Goal: Information Seeking & Learning: Learn about a topic

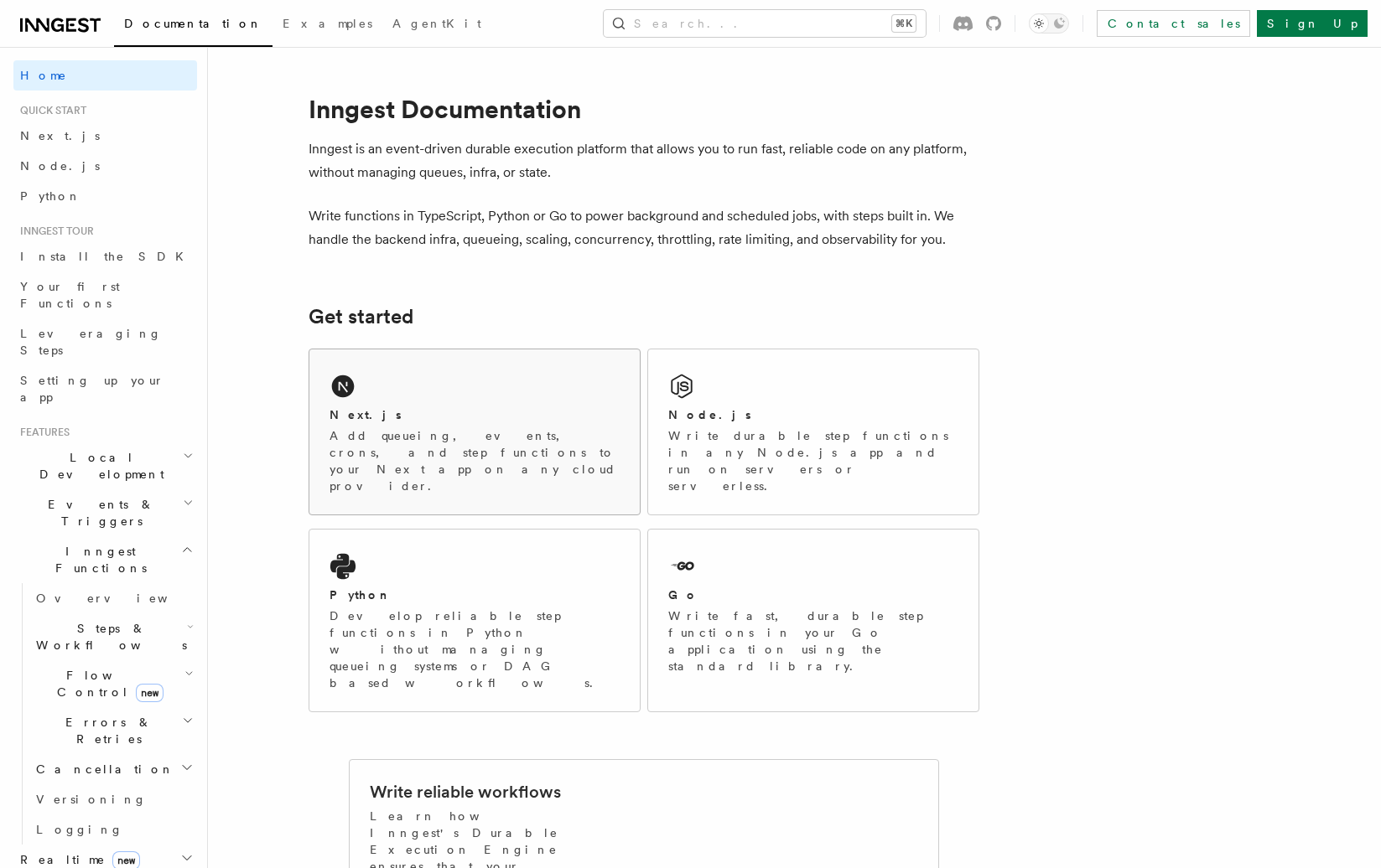
click at [490, 392] on div "Next.js Add queueing, events, crons, and step functions to your Next app on any…" at bounding box center [474, 432] width 331 height 165
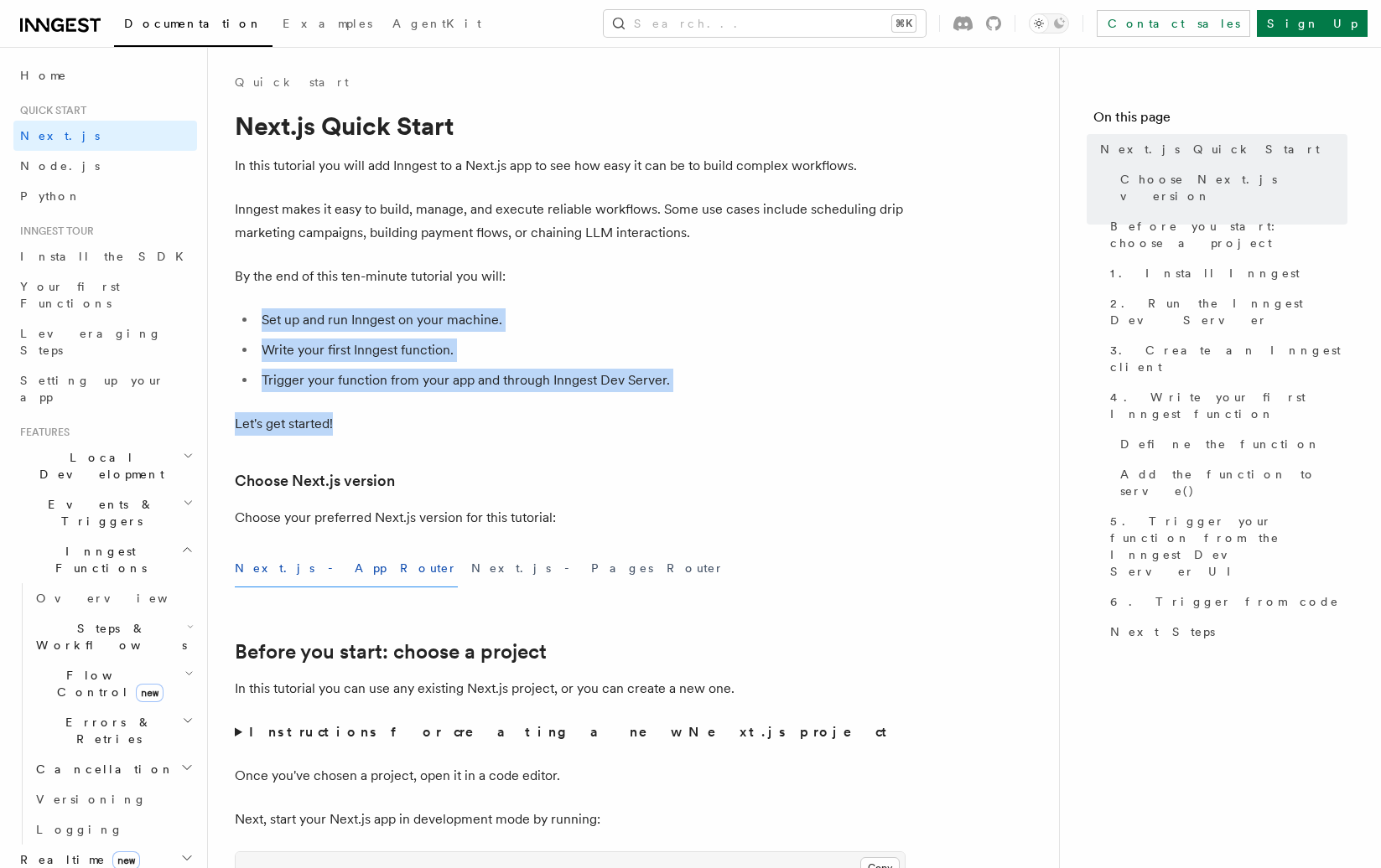
drag, startPoint x: 250, startPoint y: 289, endPoint x: 424, endPoint y: 418, distance: 216.6
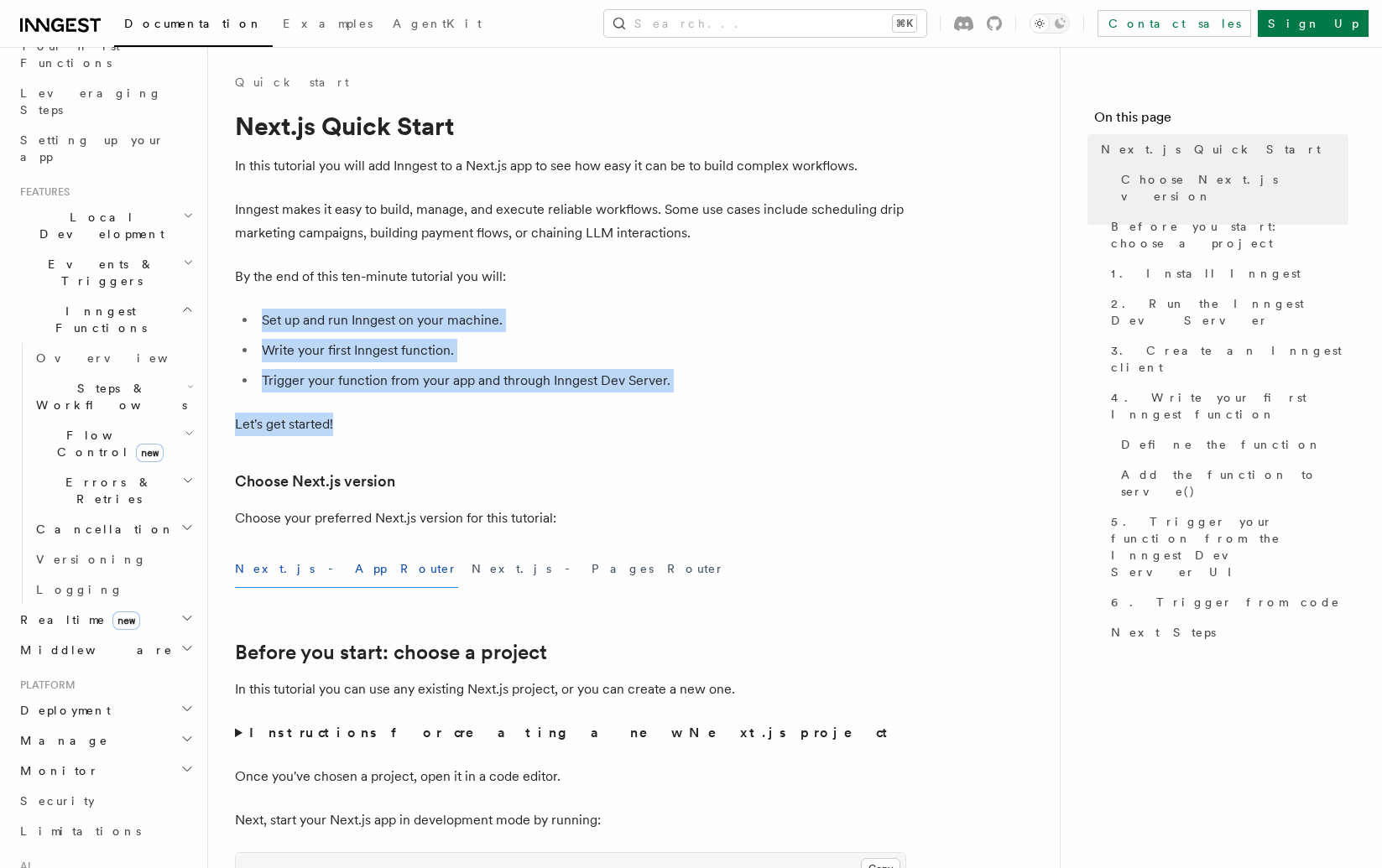
scroll to position [245, 0]
click at [94, 424] on span "Flow Control new" at bounding box center [107, 440] width 155 height 34
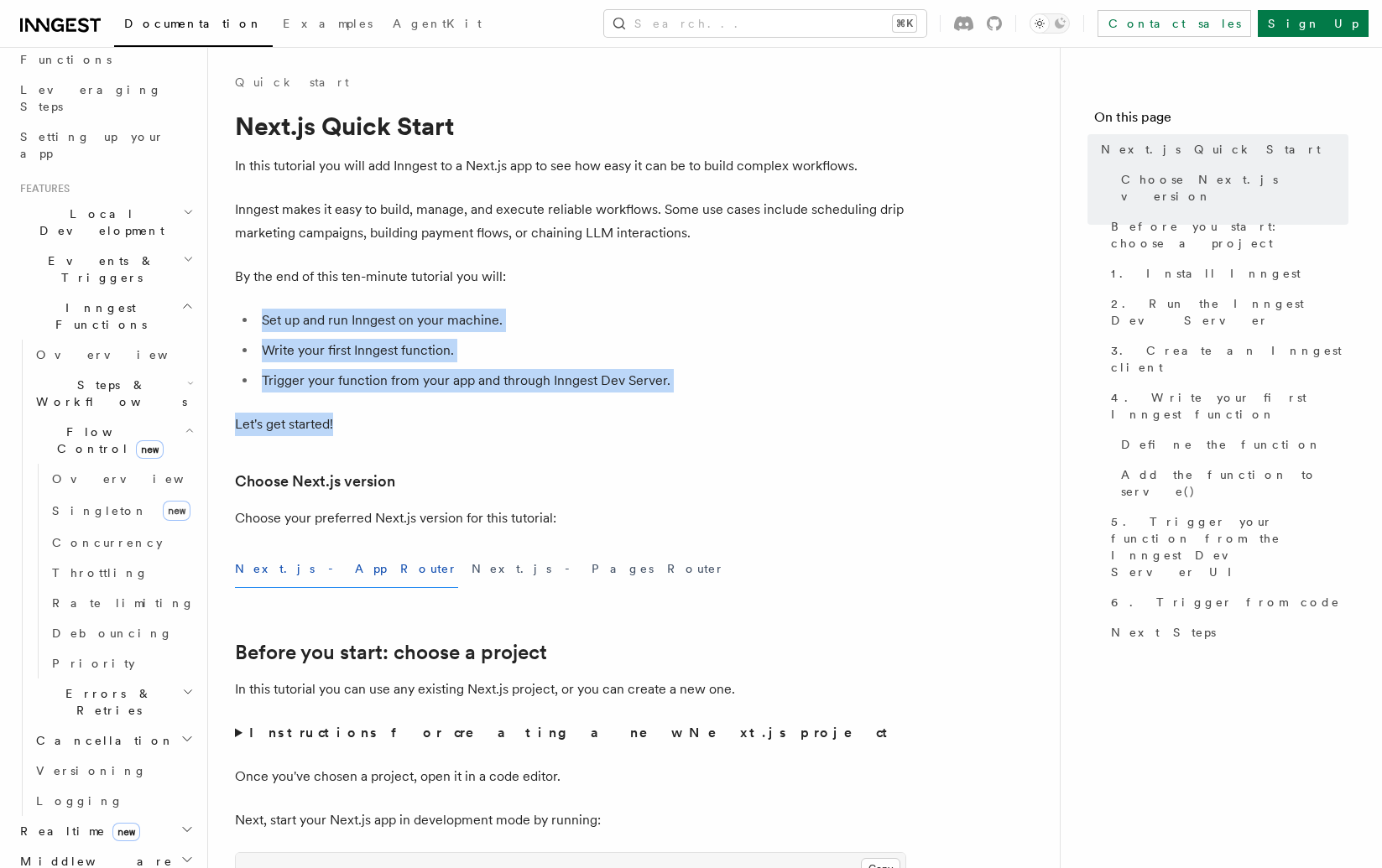
click at [106, 377] on span "Steps & Workflows" at bounding box center [108, 393] width 157 height 34
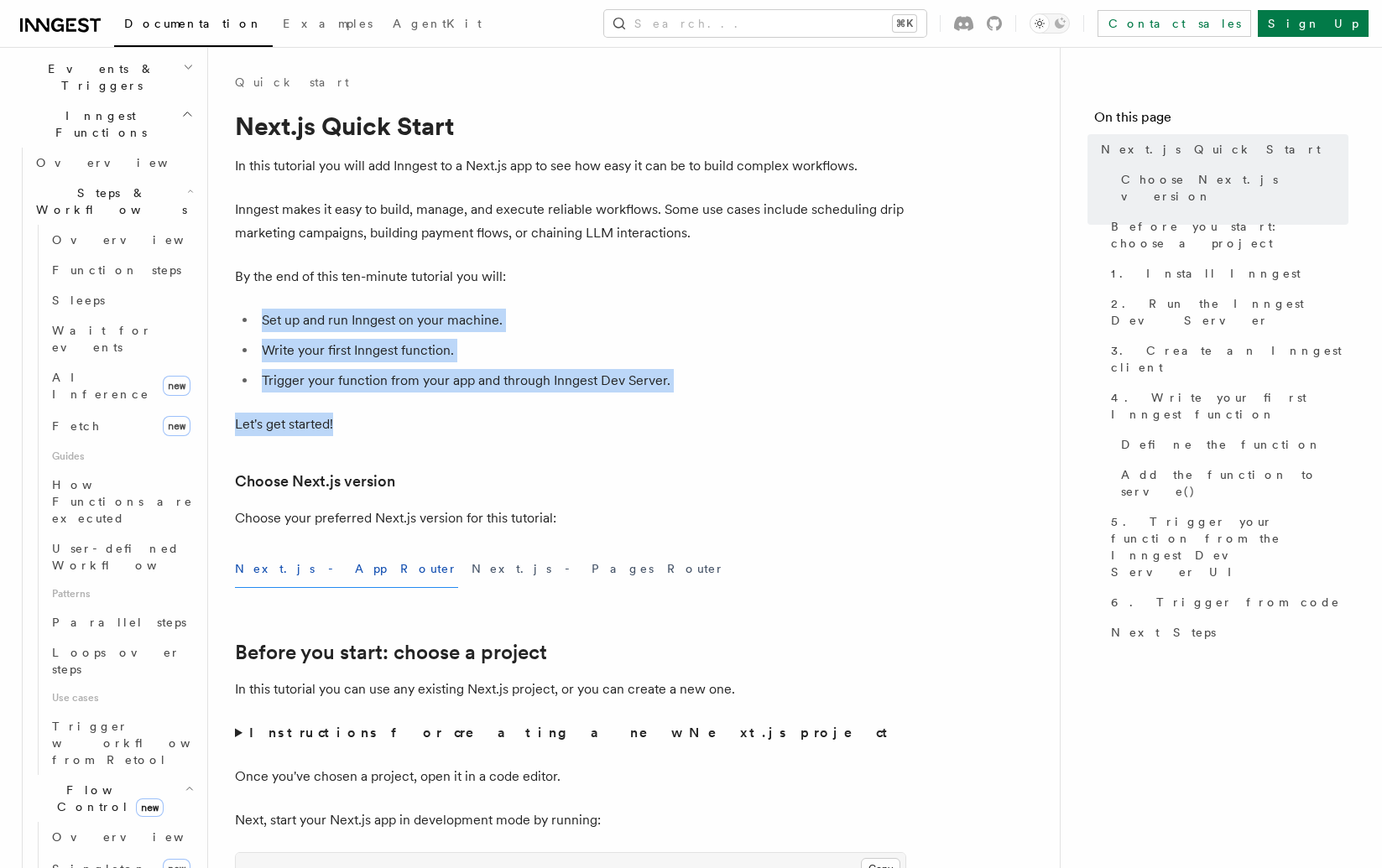
scroll to position [470, 0]
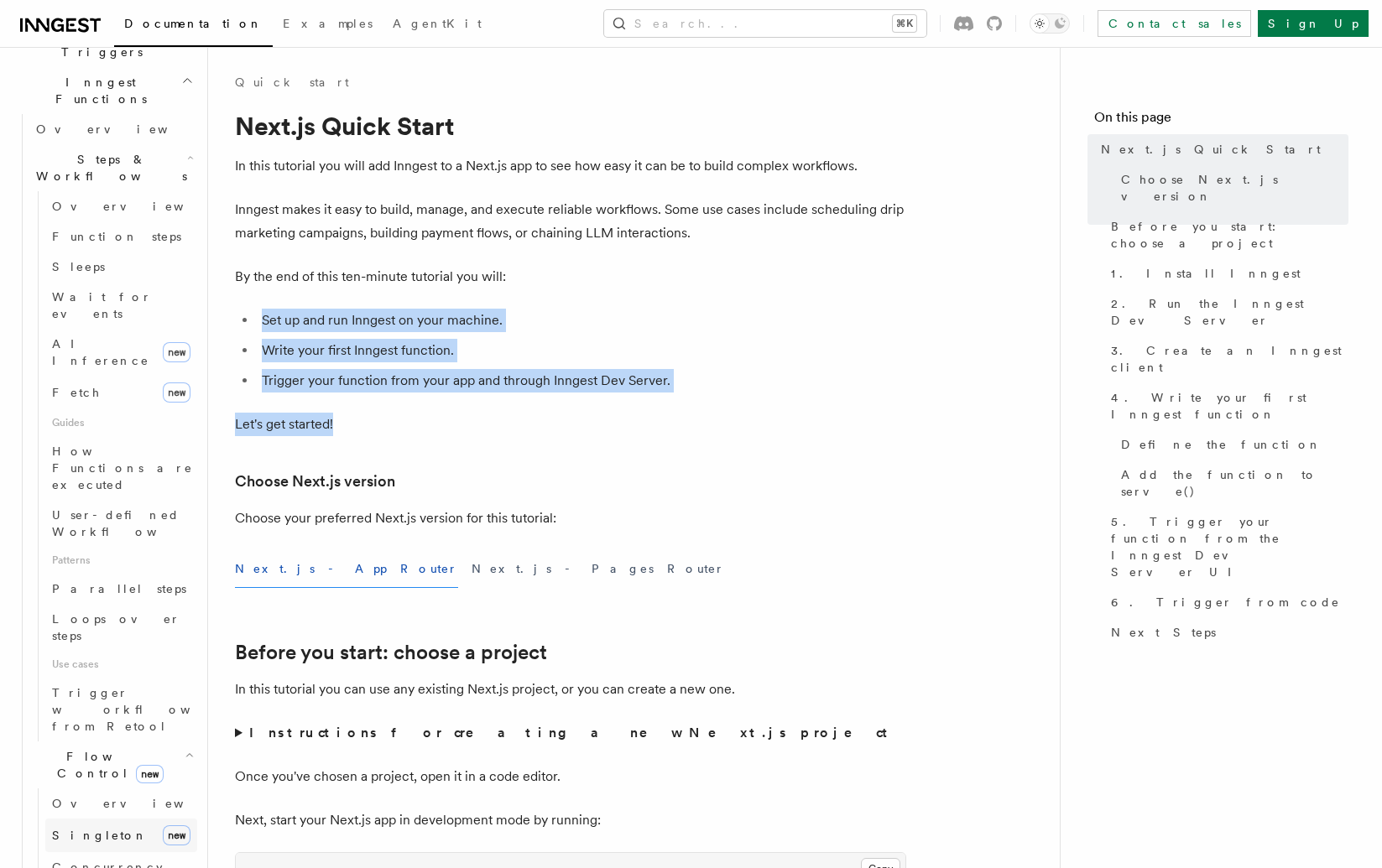
click at [83, 819] on link "[PERSON_NAME] new" at bounding box center [121, 835] width 152 height 34
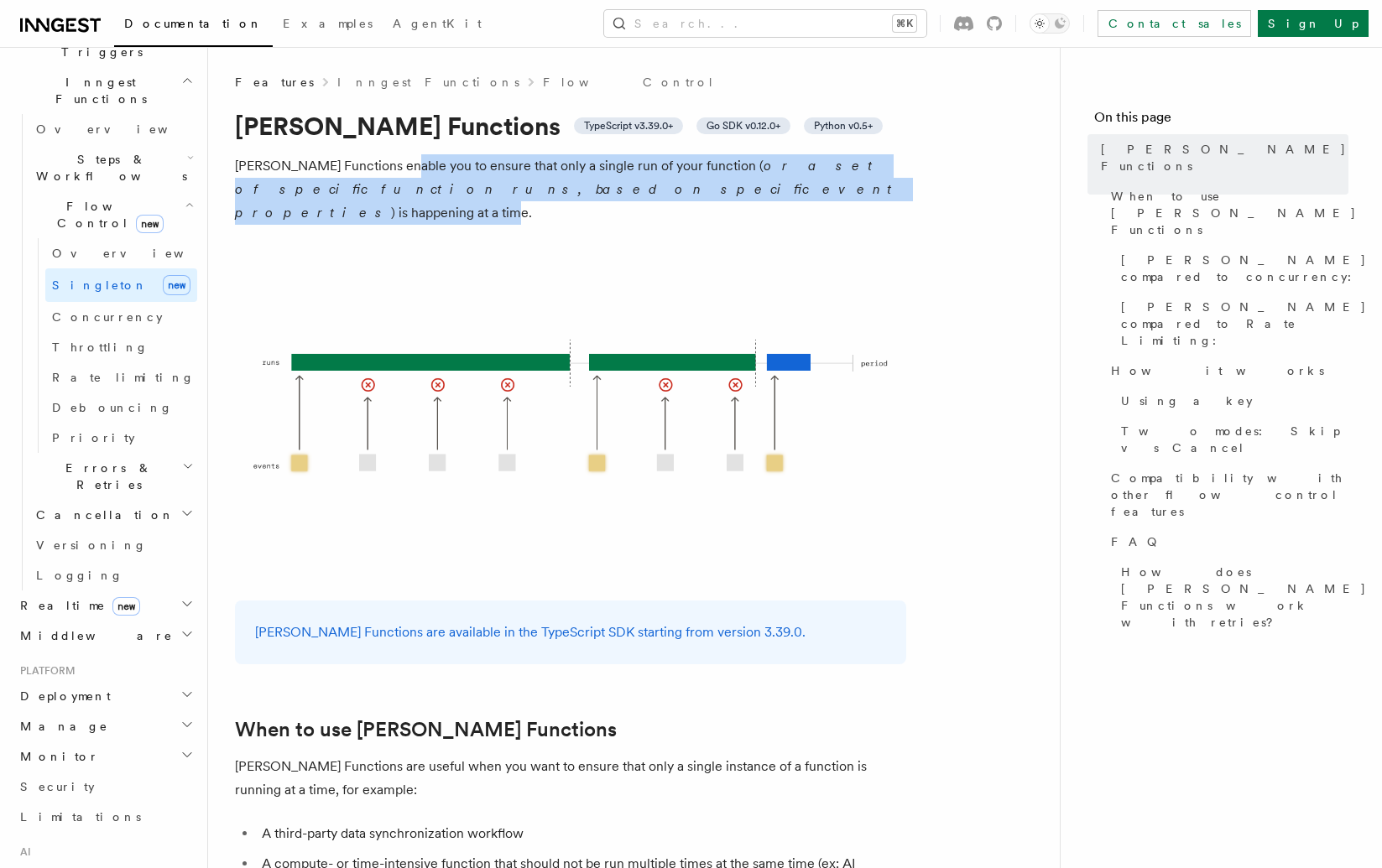
drag, startPoint x: 391, startPoint y: 175, endPoint x: 572, endPoint y: 191, distance: 181.7
click at [572, 191] on p "[PERSON_NAME] Functions enable you to ensure that only a single run of your fun…" at bounding box center [571, 189] width 671 height 70
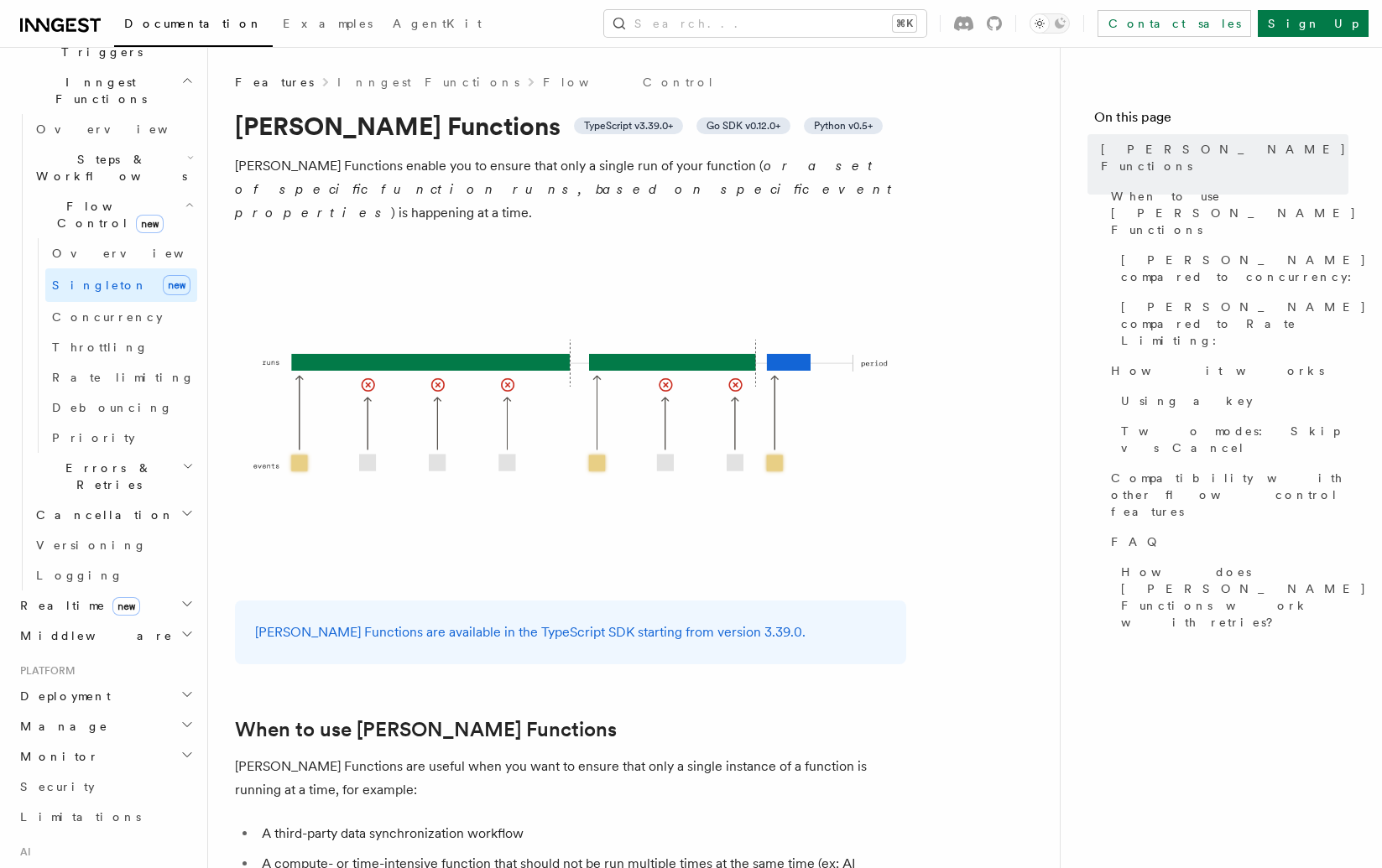
click at [306, 136] on h1 "[PERSON_NAME] Functions TypeScript v3.39.0+ Go SDK v0.12.0+ Python v0.5+" at bounding box center [571, 125] width 671 height 30
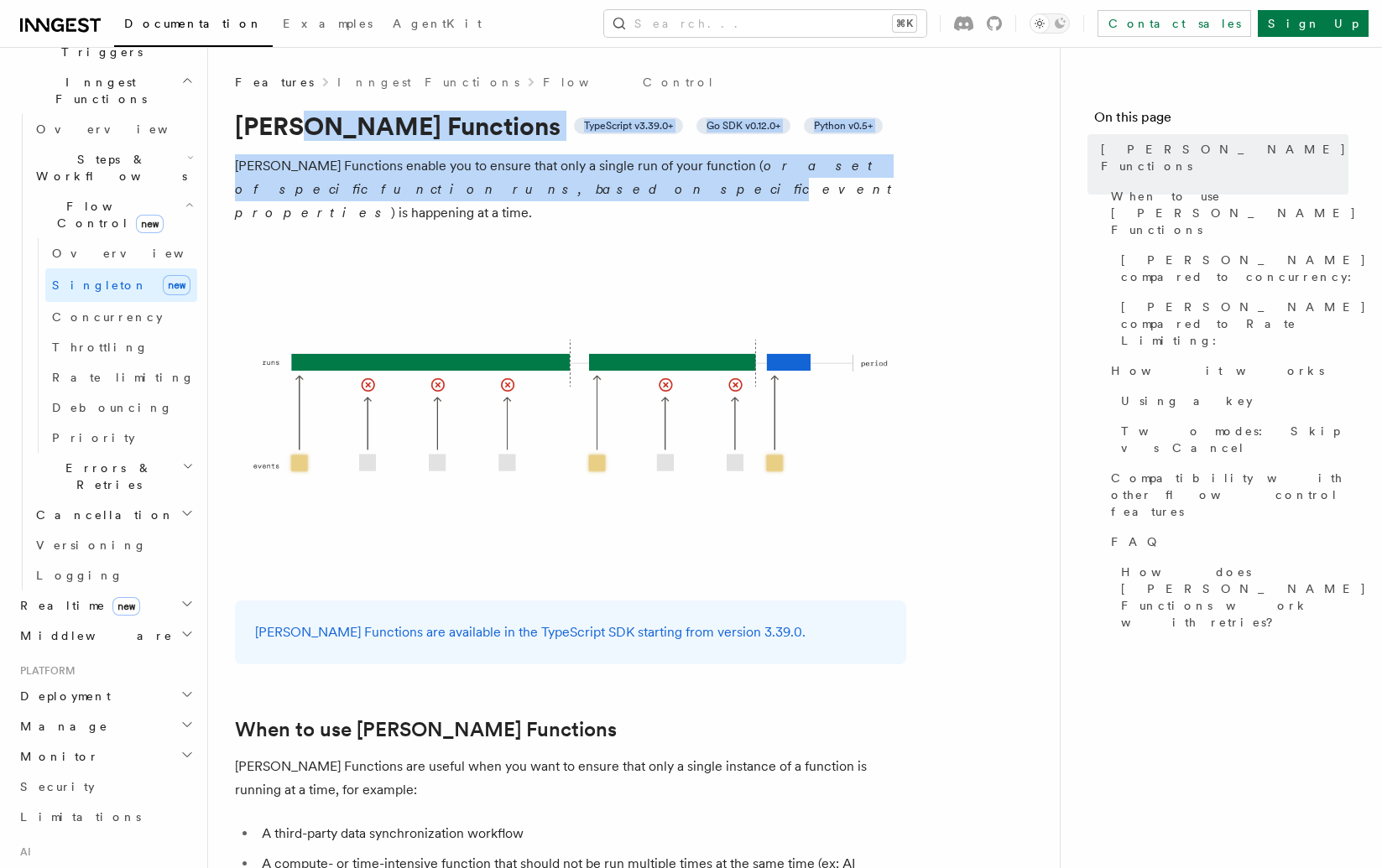
drag, startPoint x: 299, startPoint y: 129, endPoint x: 337, endPoint y: 195, distance: 76.2
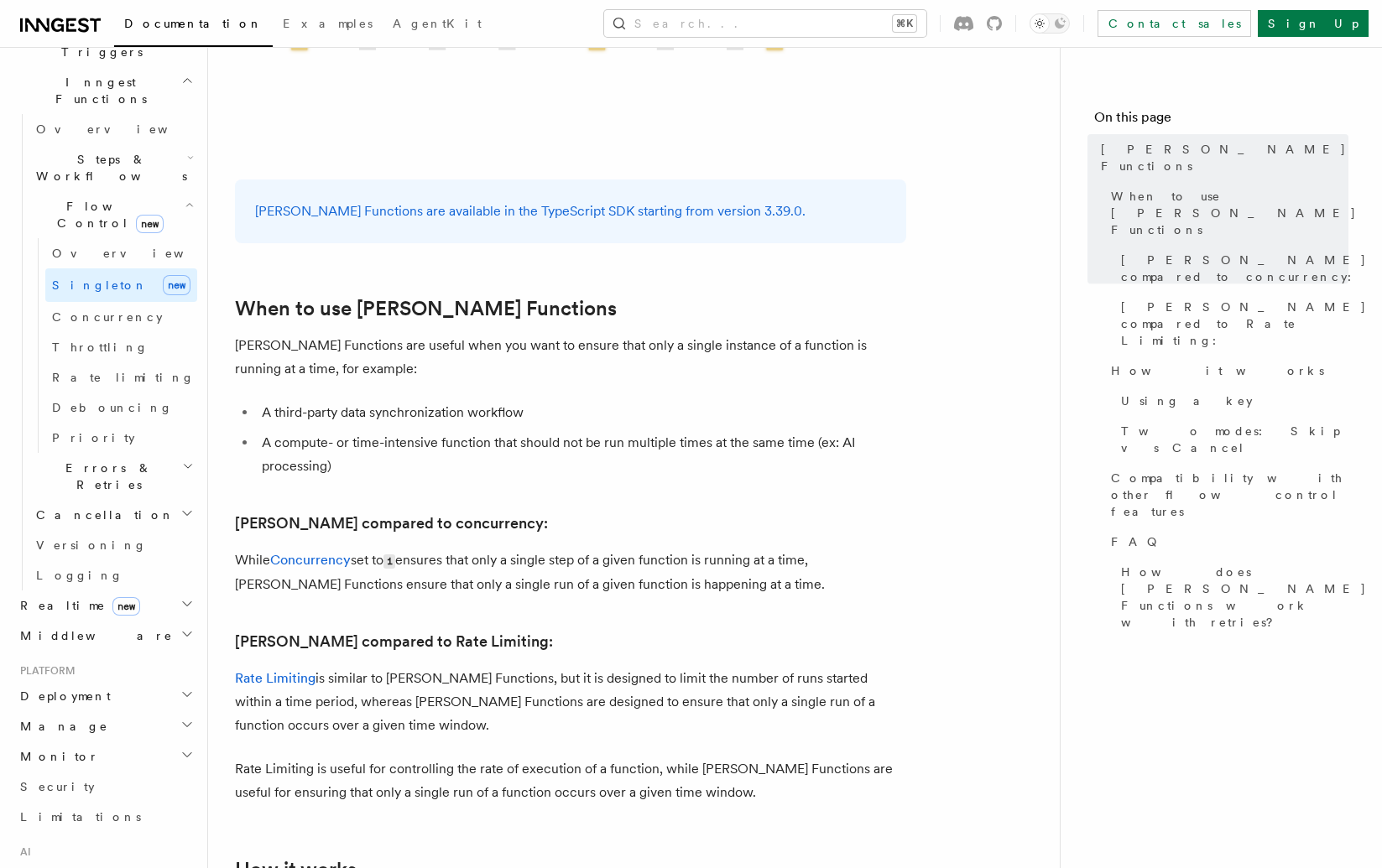
scroll to position [546, 0]
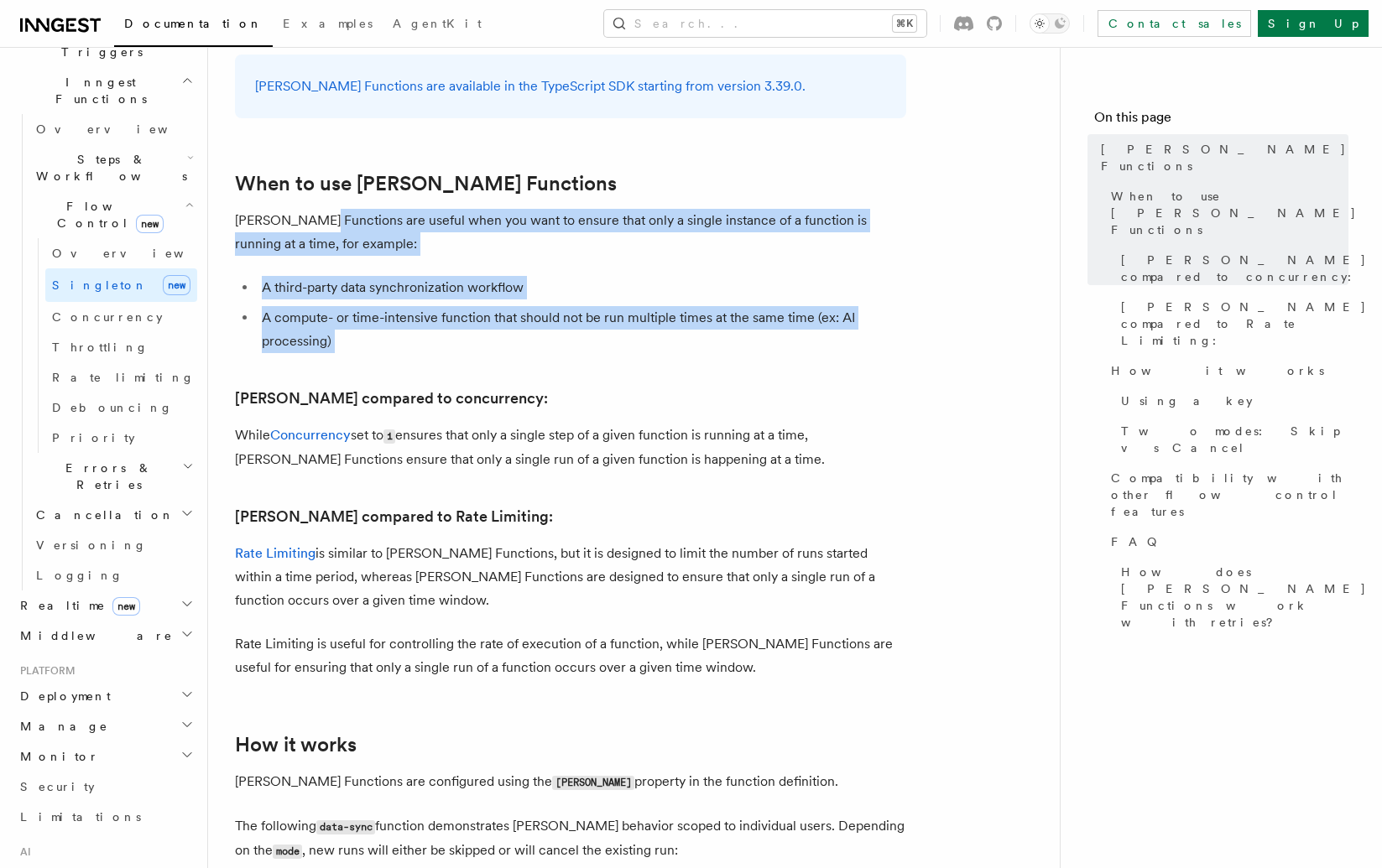
drag, startPoint x: 317, startPoint y: 192, endPoint x: 378, endPoint y: 356, distance: 175.0
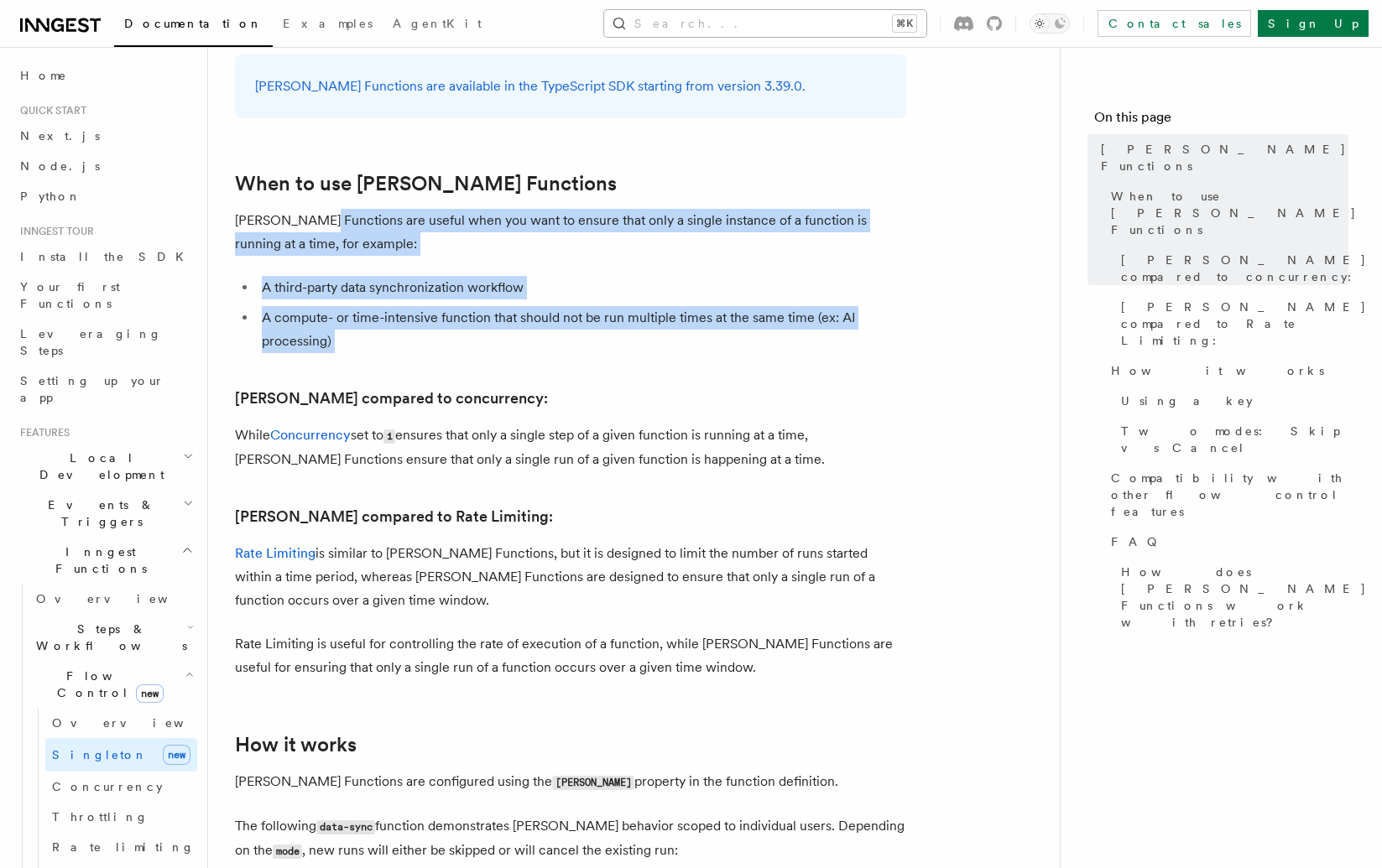
click at [832, 17] on button "Search... ⌘K" at bounding box center [765, 23] width 322 height 27
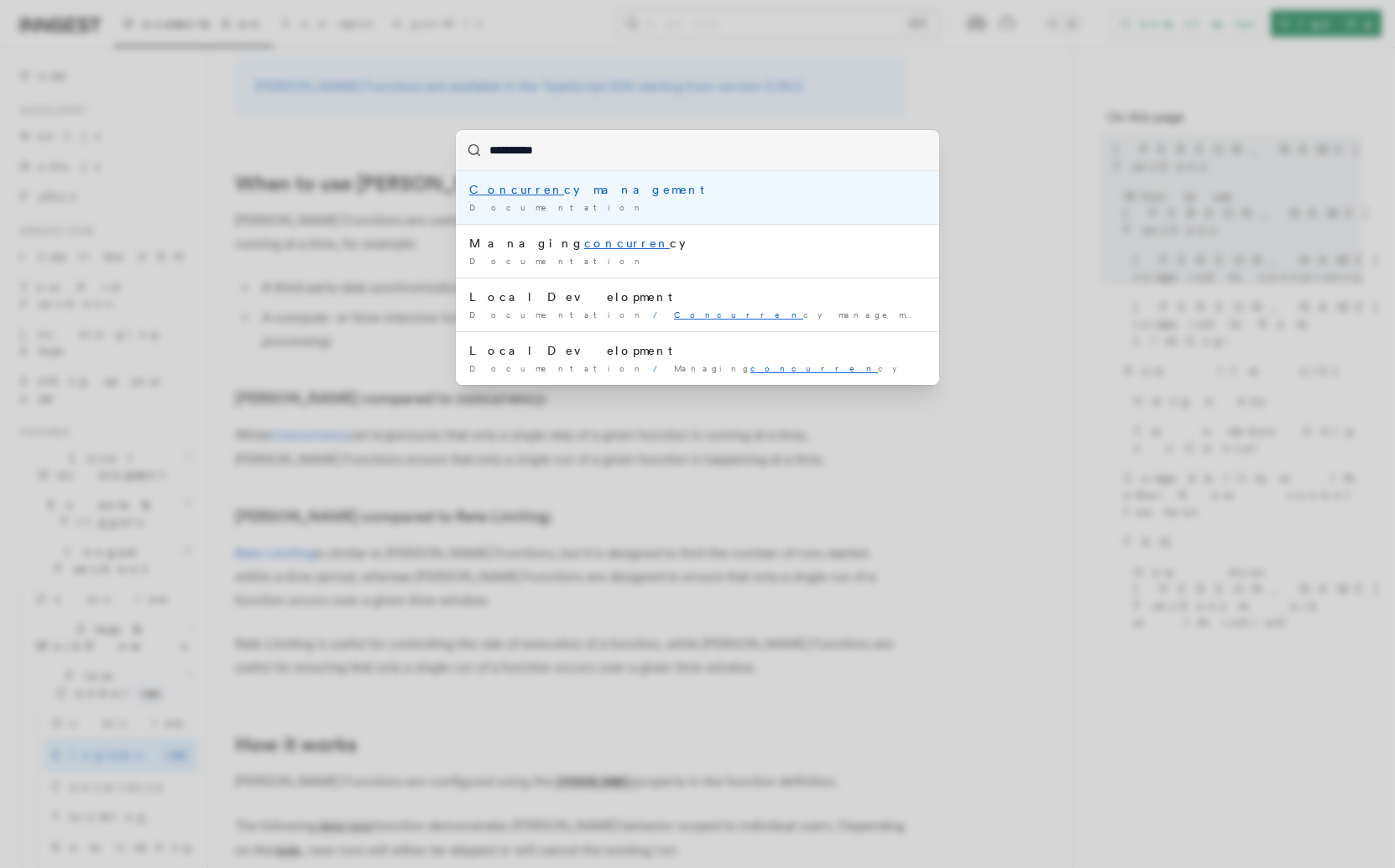
type input "**********"
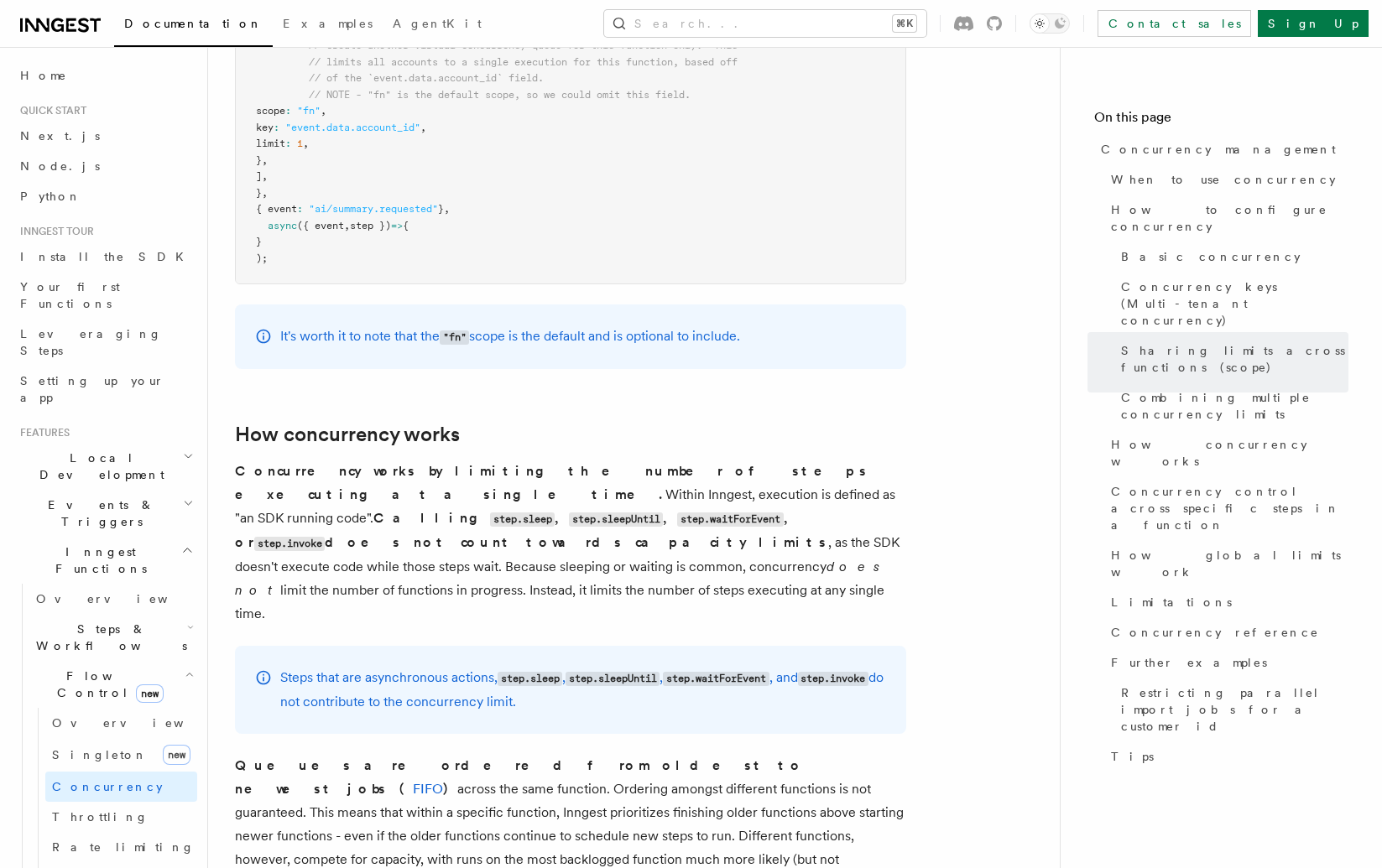
scroll to position [3257, 0]
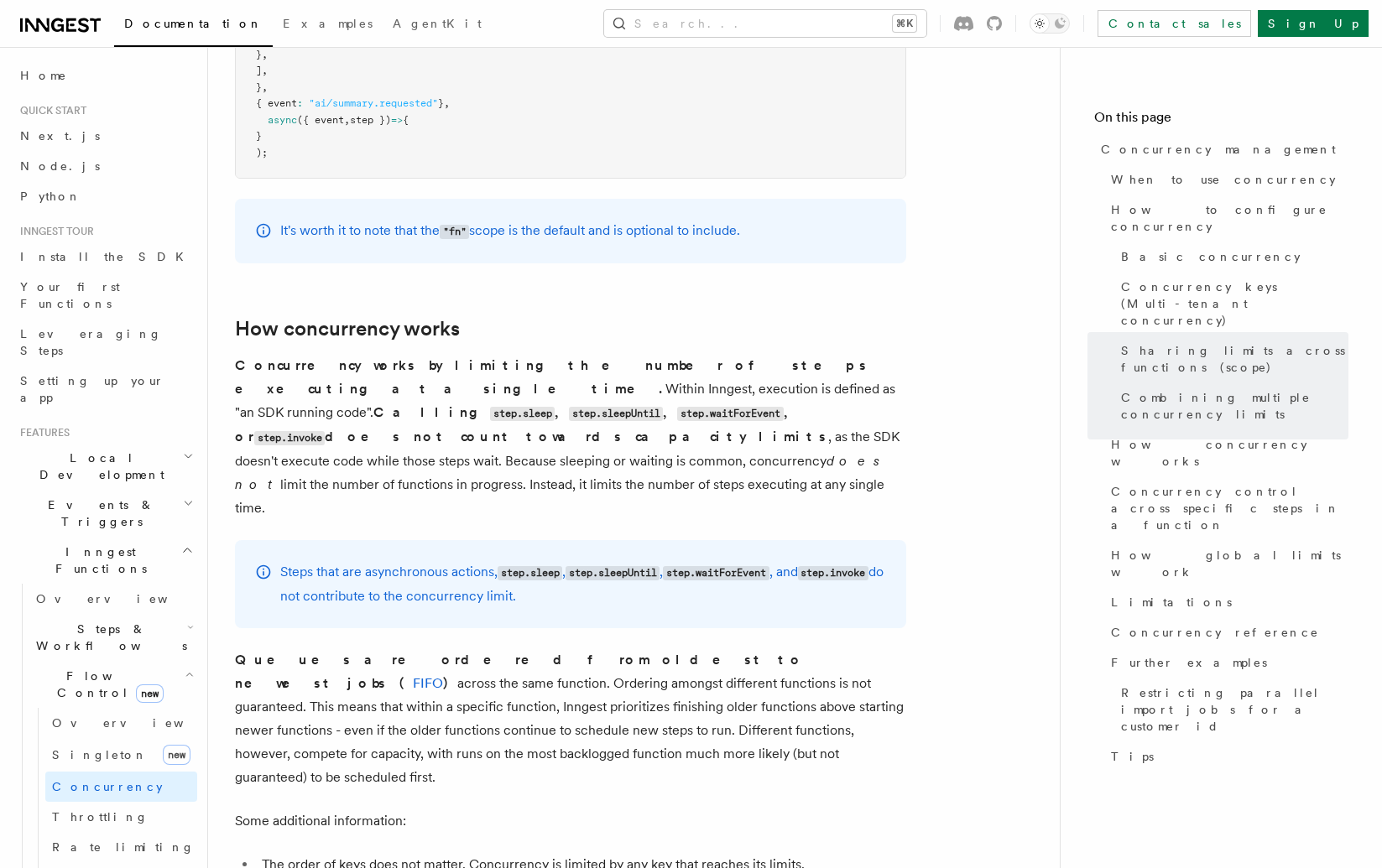
drag, startPoint x: 661, startPoint y: 502, endPoint x: 239, endPoint y: 444, distance: 426.0
click at [239, 540] on div "Steps that are asynchronous actions, step.sleep , step.sleepUntil , step.waitFo…" at bounding box center [571, 584] width 671 height 88
click at [862, 27] on button "Search... ⌘K" at bounding box center [765, 23] width 322 height 27
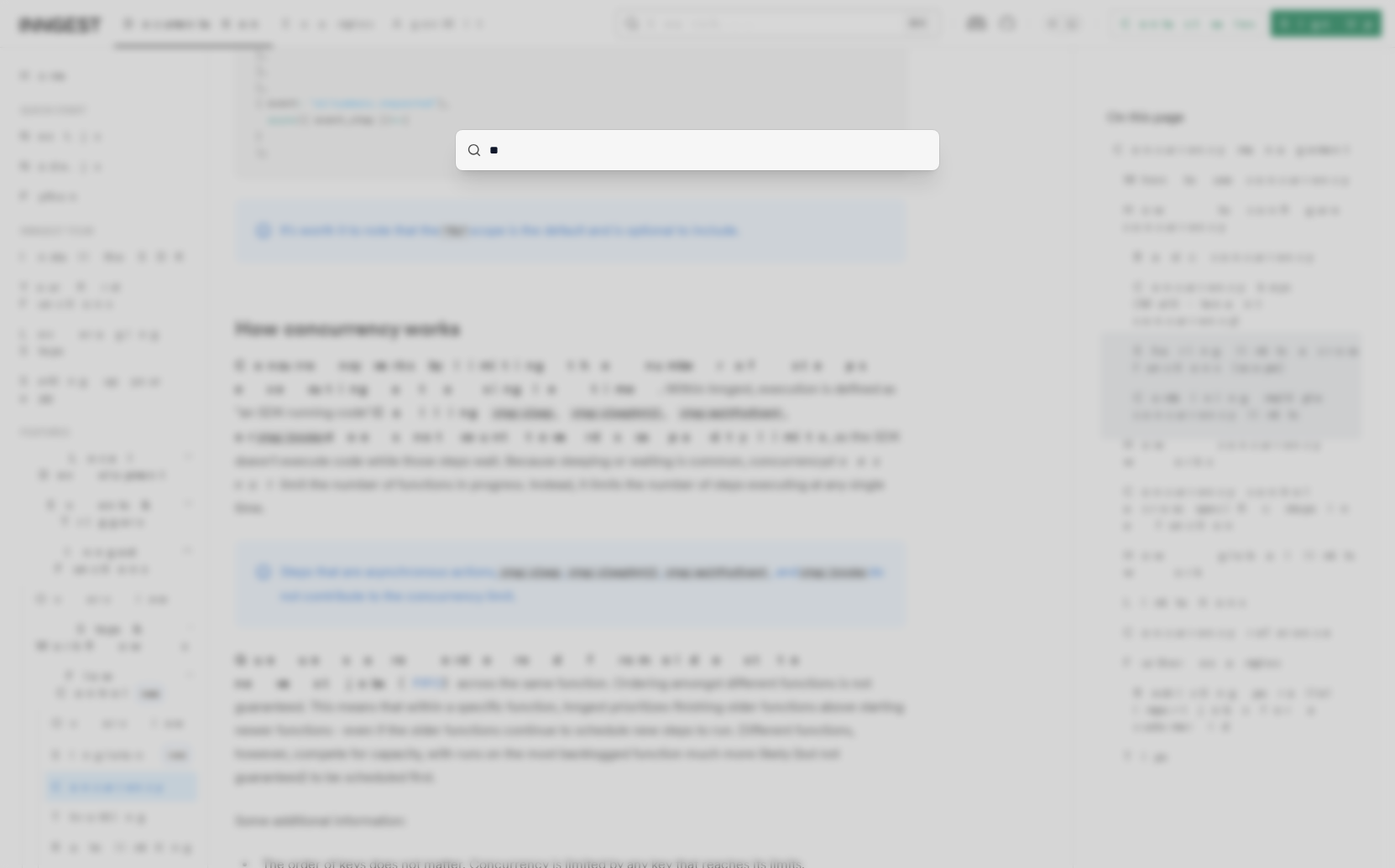
type input "***"
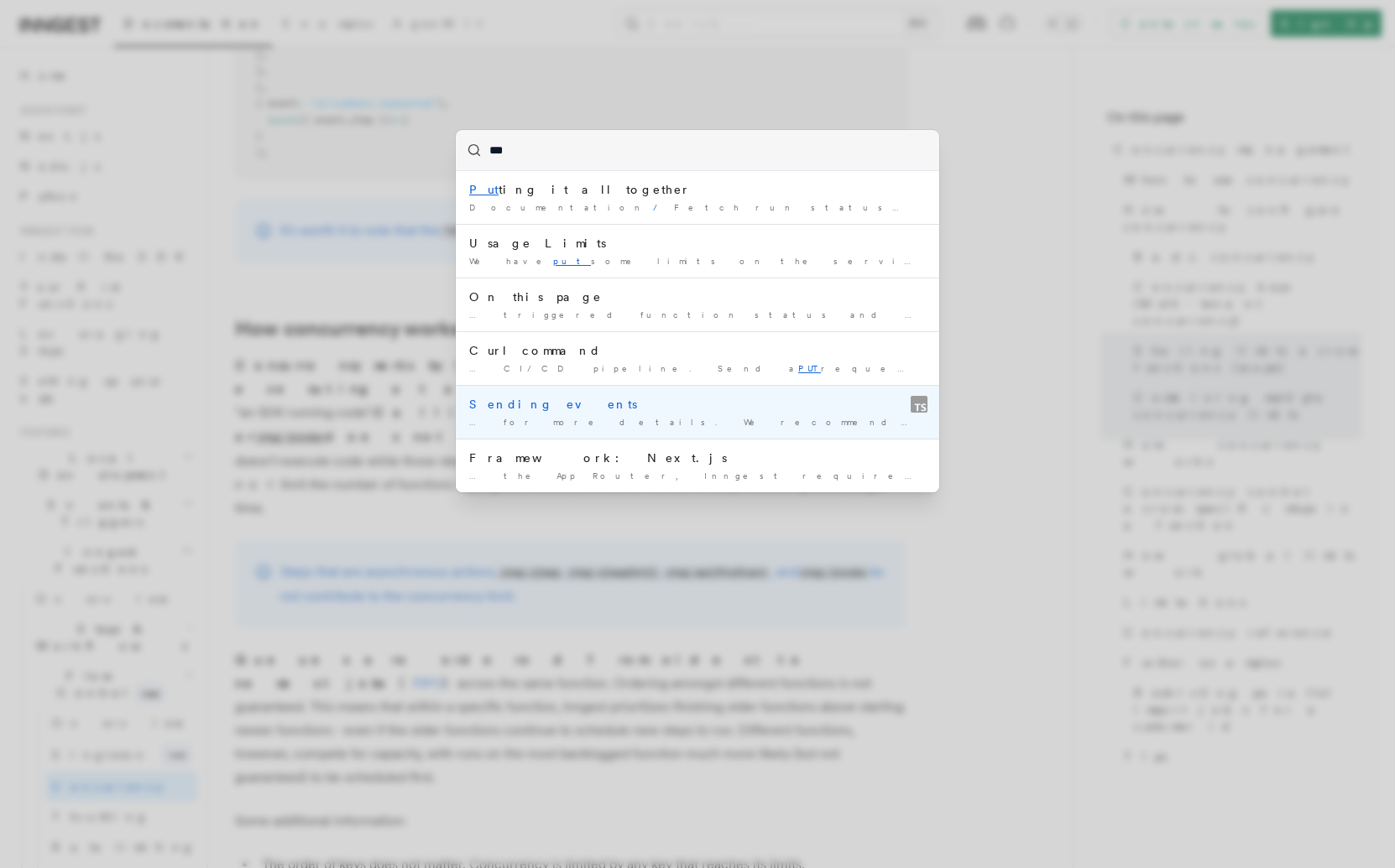
click at [665, 416] on div "… for more details. We recommend put ting your new Inngest() client …" at bounding box center [698, 422] width 457 height 12
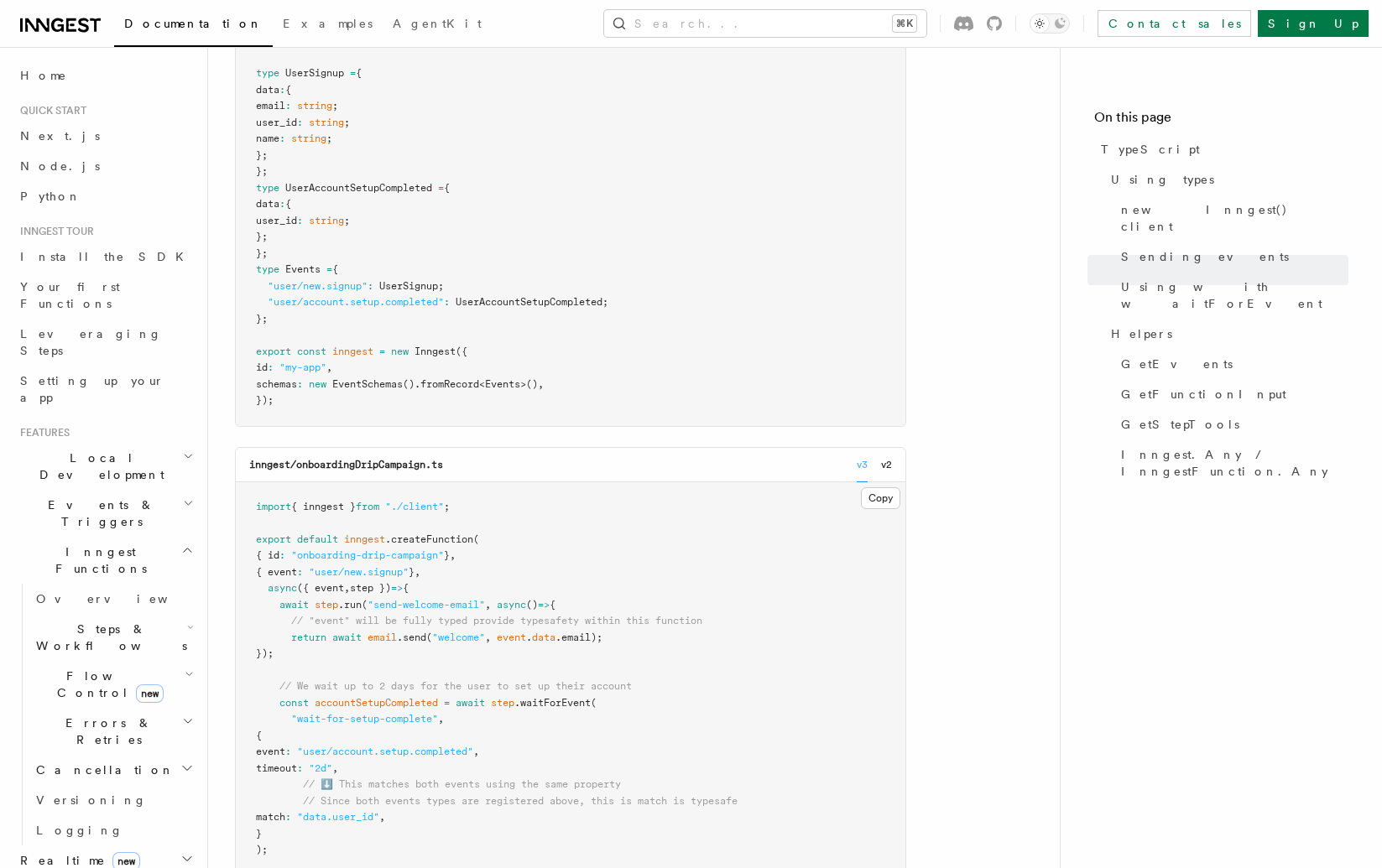
scroll to position [2312, 0]
